Goal: Download file/media

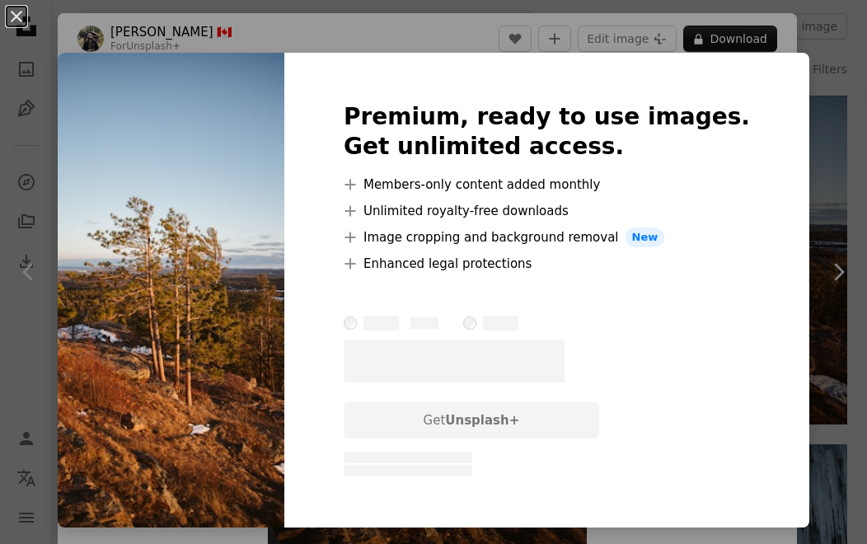
scroll to position [7, 0]
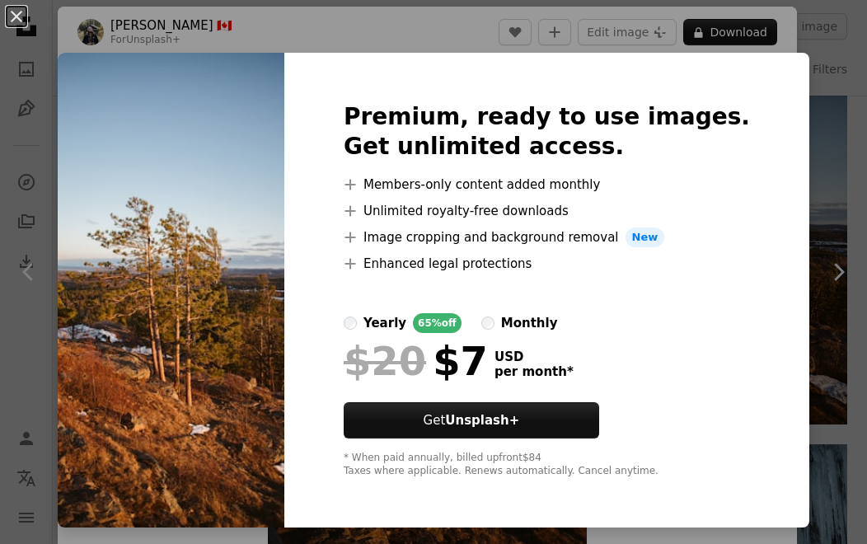
click at [260, 246] on img at bounding box center [171, 290] width 227 height 475
click at [13, 16] on button "An X shape" at bounding box center [17, 17] width 20 height 20
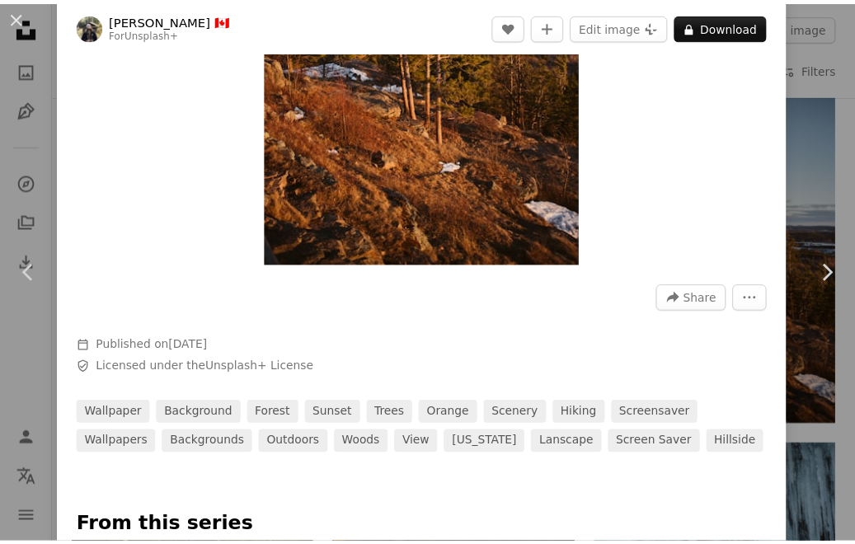
scroll to position [293, 0]
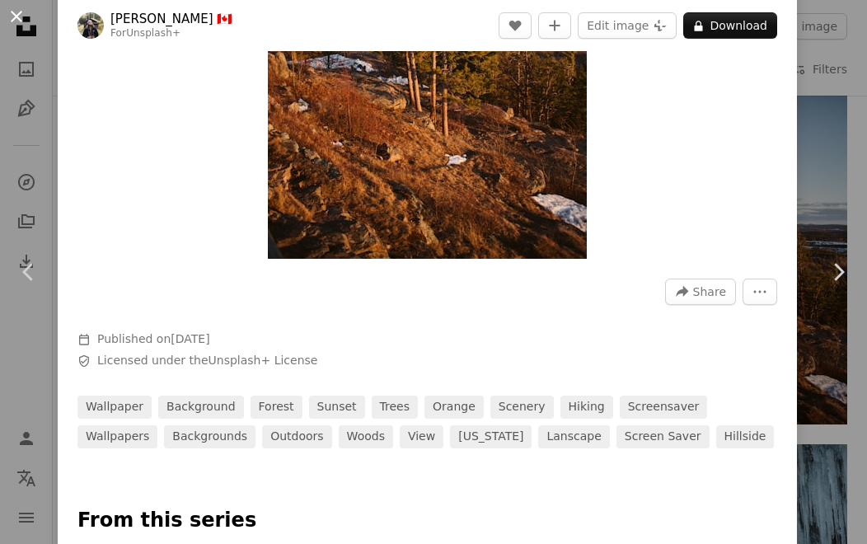
click at [15, 23] on button "An X shape" at bounding box center [17, 17] width 20 height 20
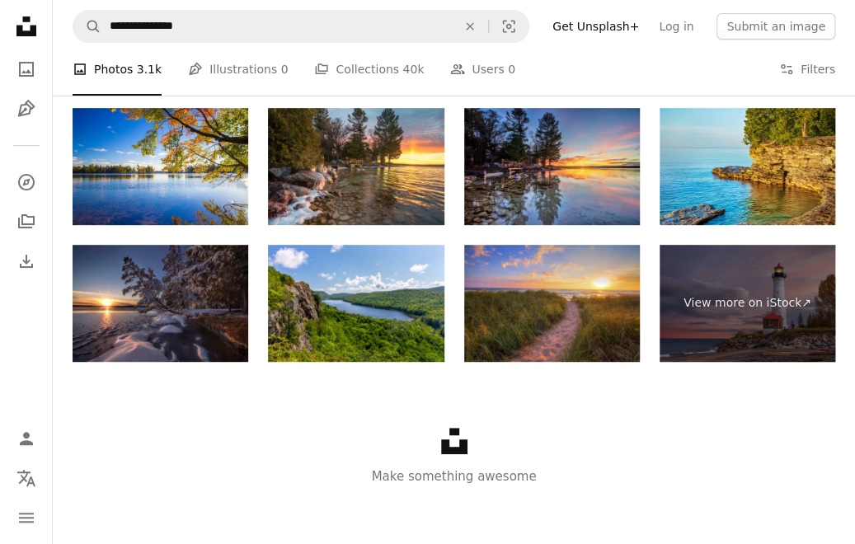
scroll to position [2688, 0]
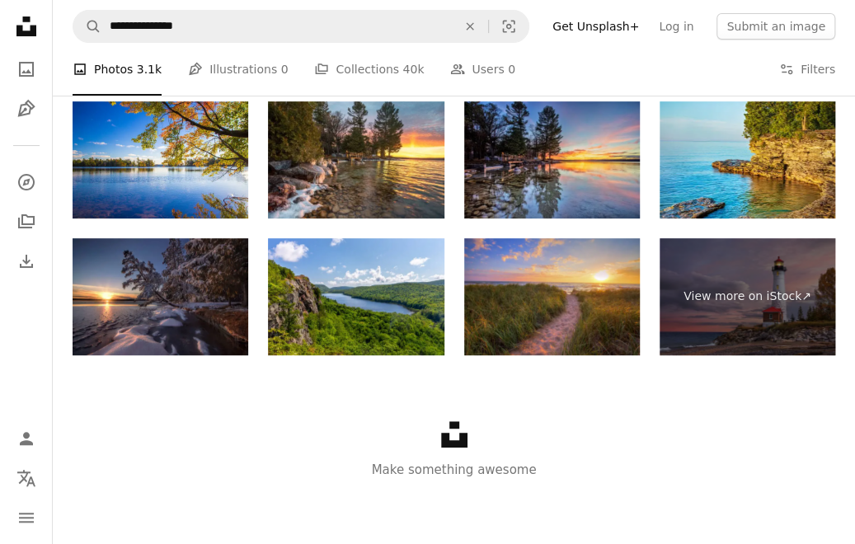
click at [736, 320] on link "View more on iStock ↗" at bounding box center [747, 296] width 176 height 117
